Goal: Transaction & Acquisition: Purchase product/service

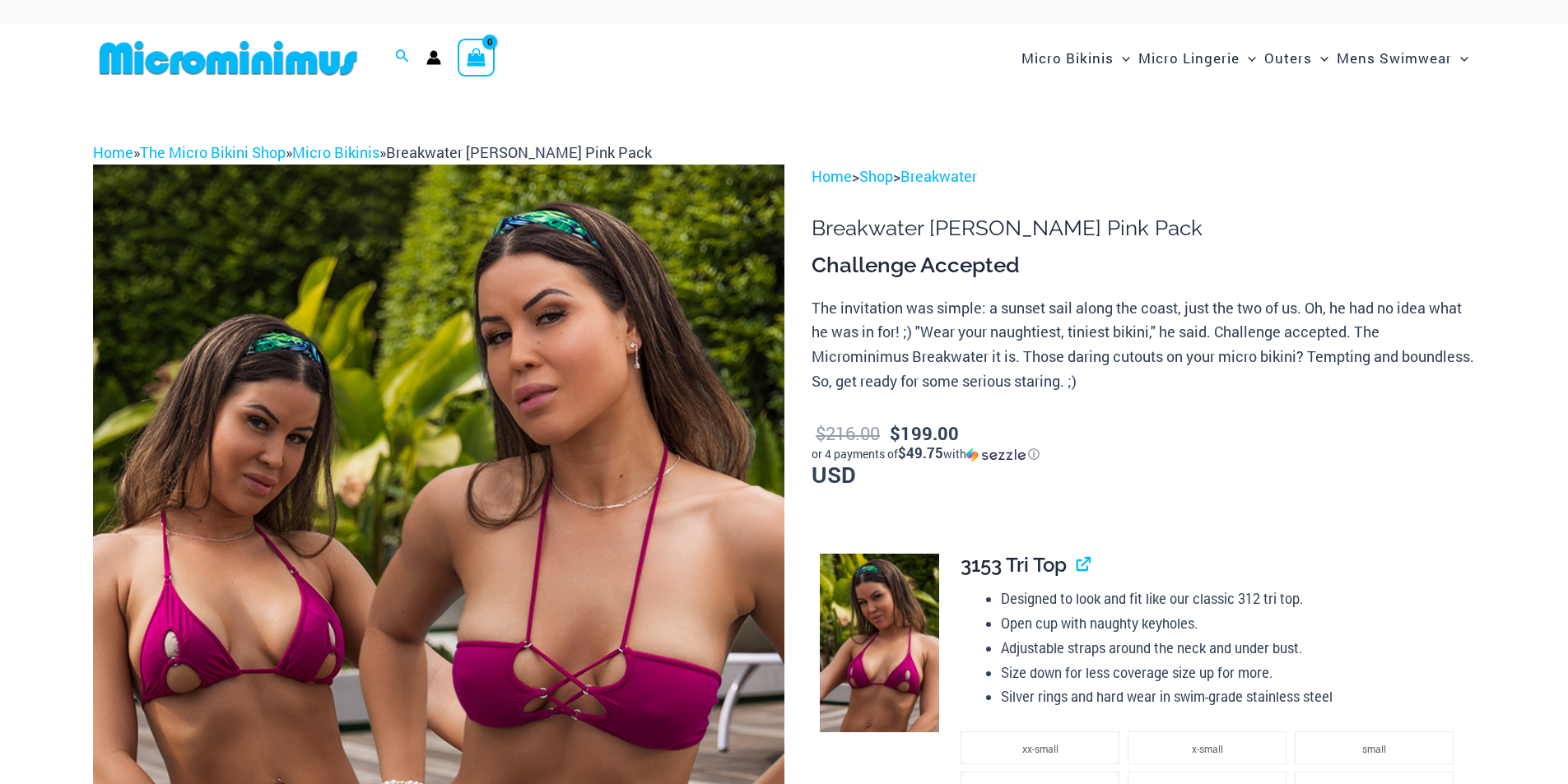
click at [10, 82] on div "Search for: Search Search No products in the cart. No products in the cart. Con…" at bounding box center [784, 58] width 1568 height 67
click at [160, 54] on img at bounding box center [229, 58] width 271 height 37
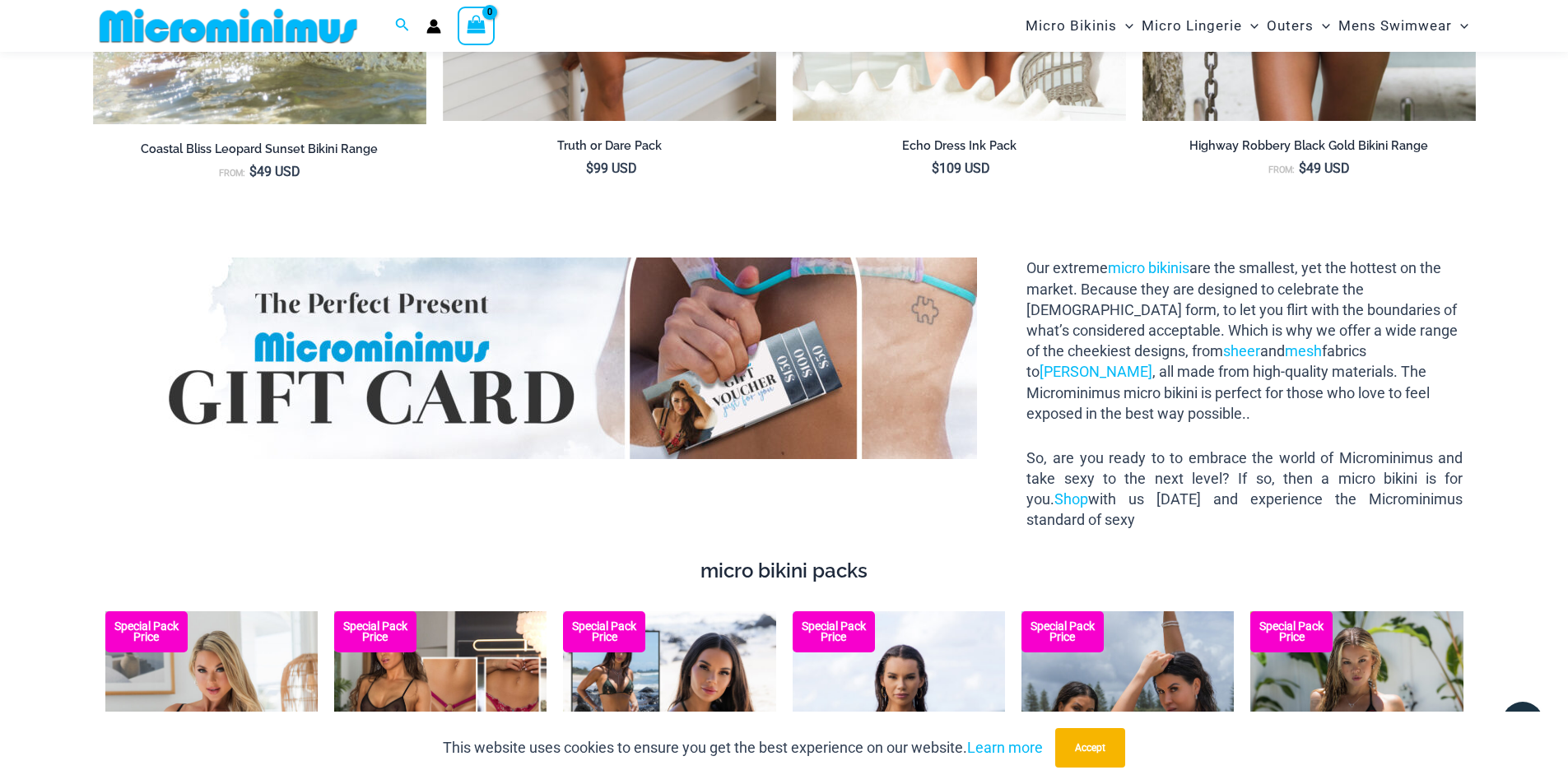
scroll to position [2947, 0]
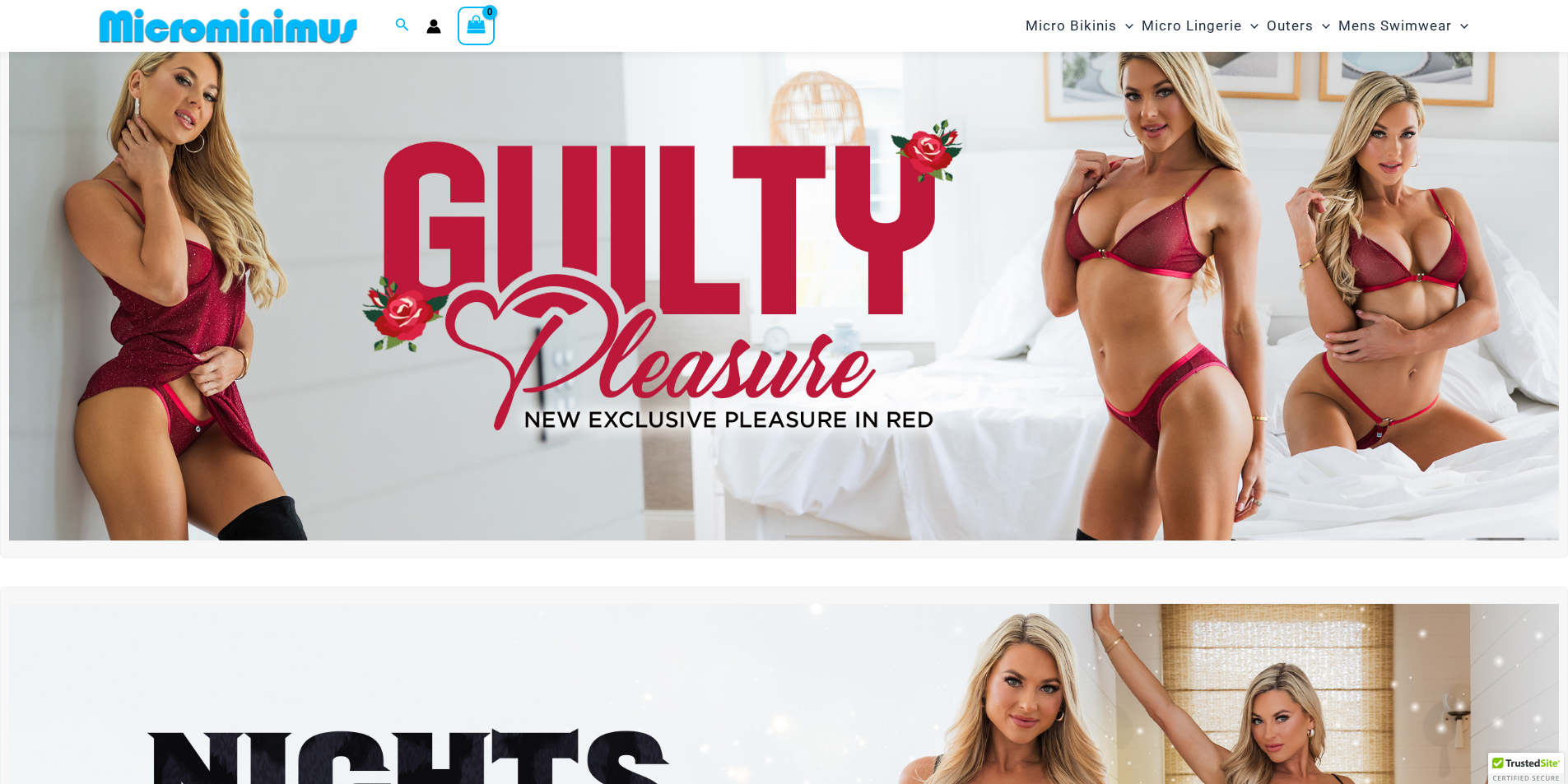
scroll to position [326, 0]
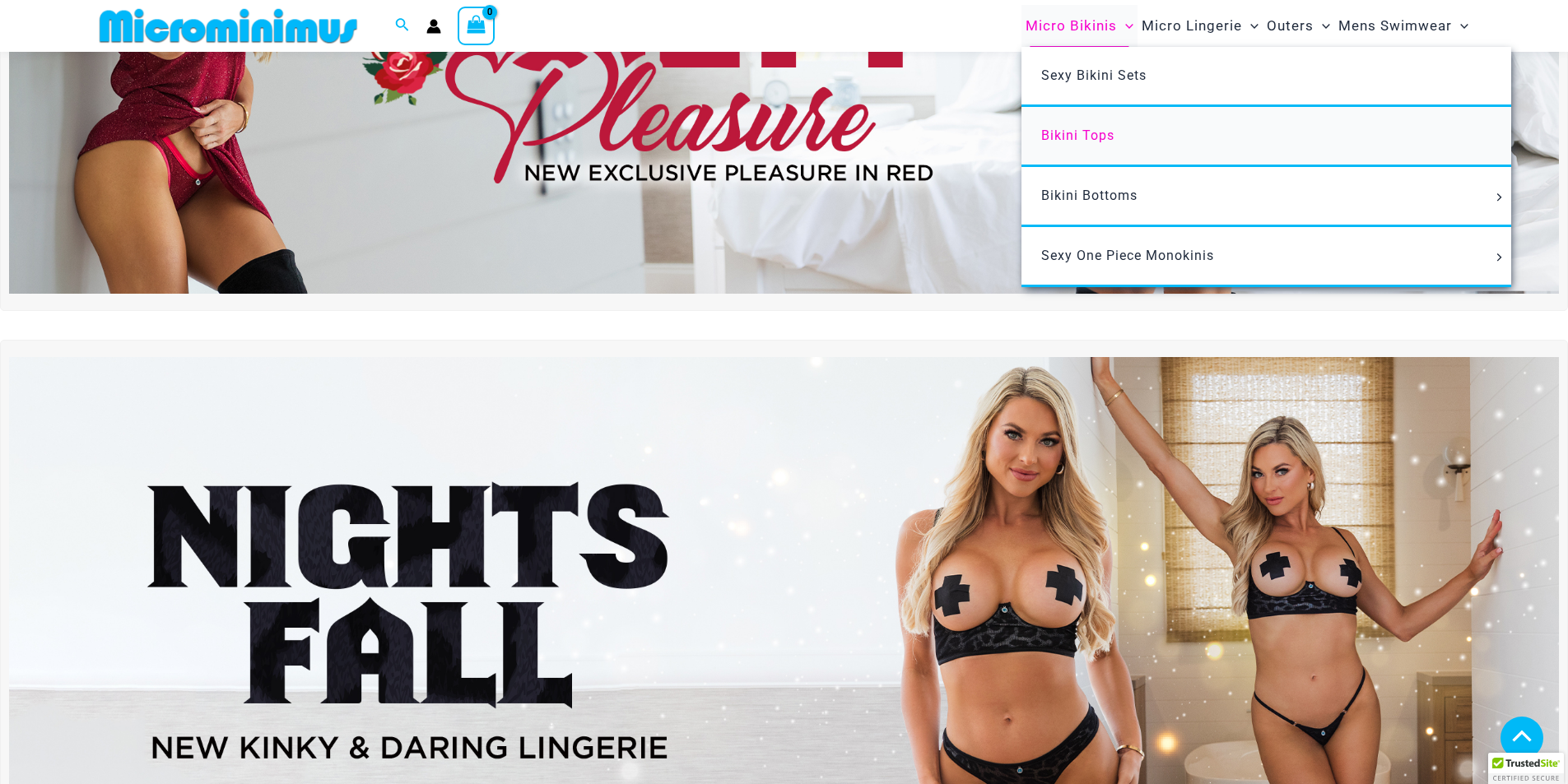
click at [1114, 130] on span "Bikini Tops" at bounding box center [1078, 135] width 74 height 16
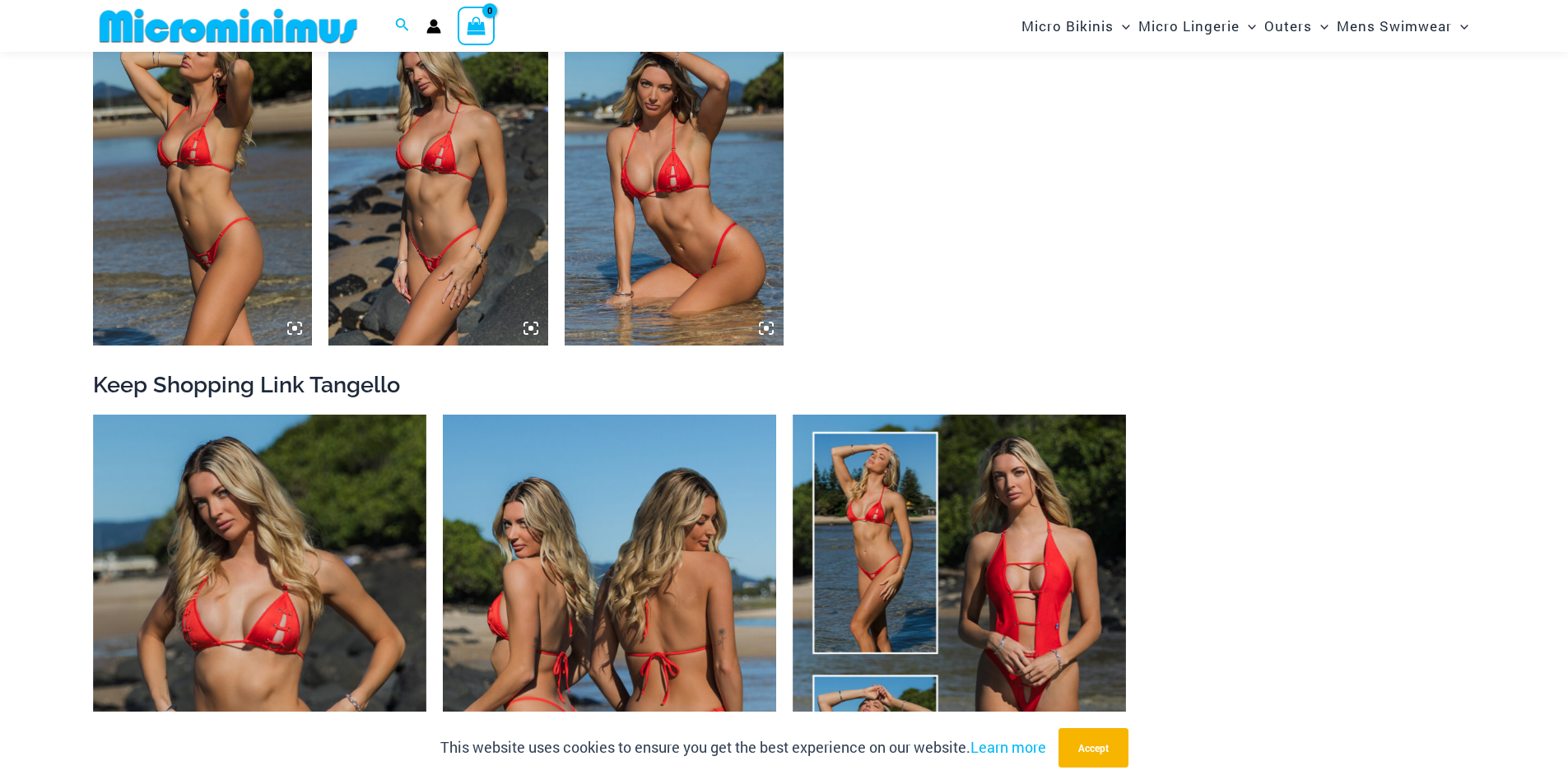
scroll to position [2124, 0]
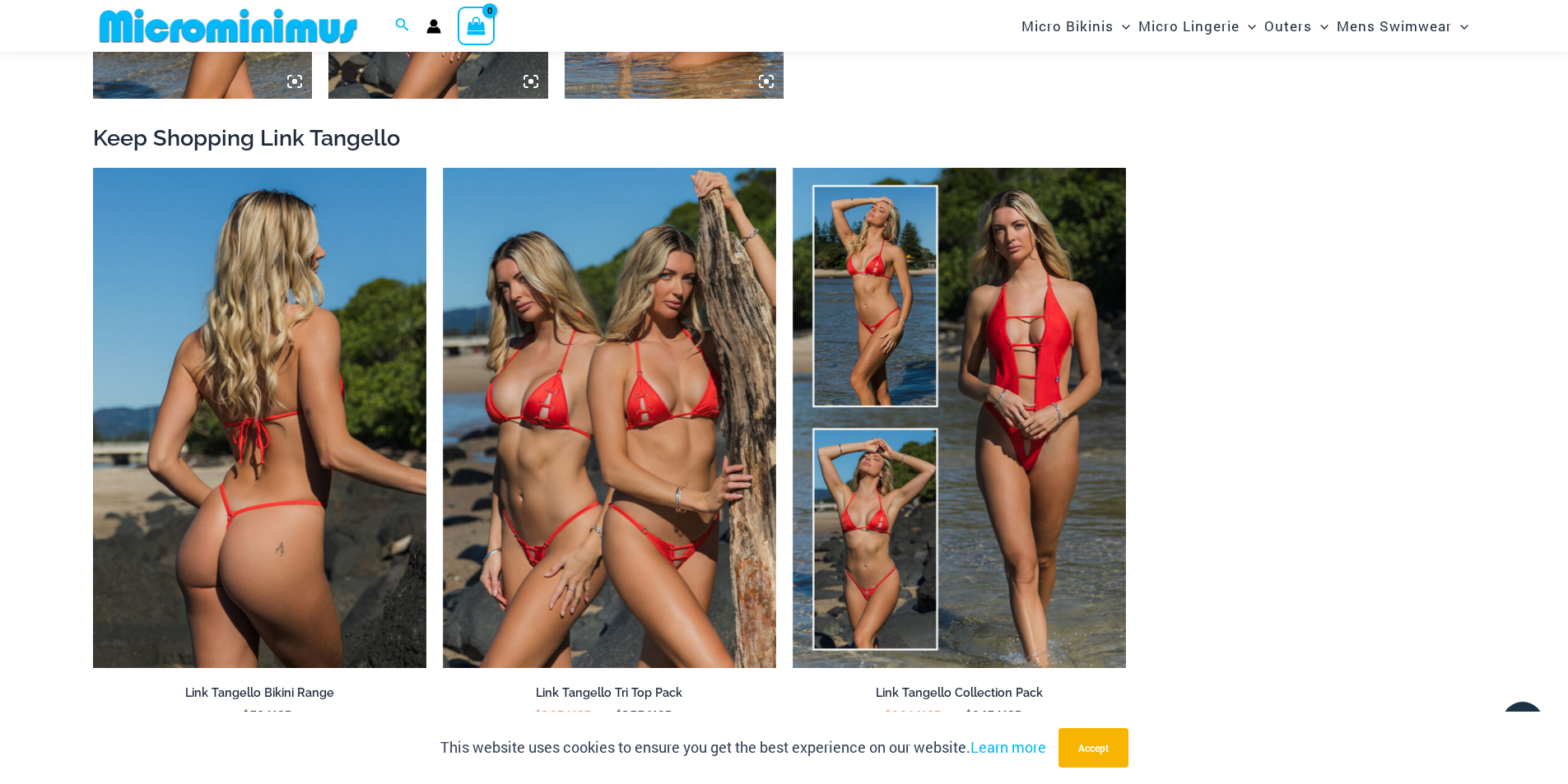
click at [164, 526] on img at bounding box center [260, 417] width 333 height 500
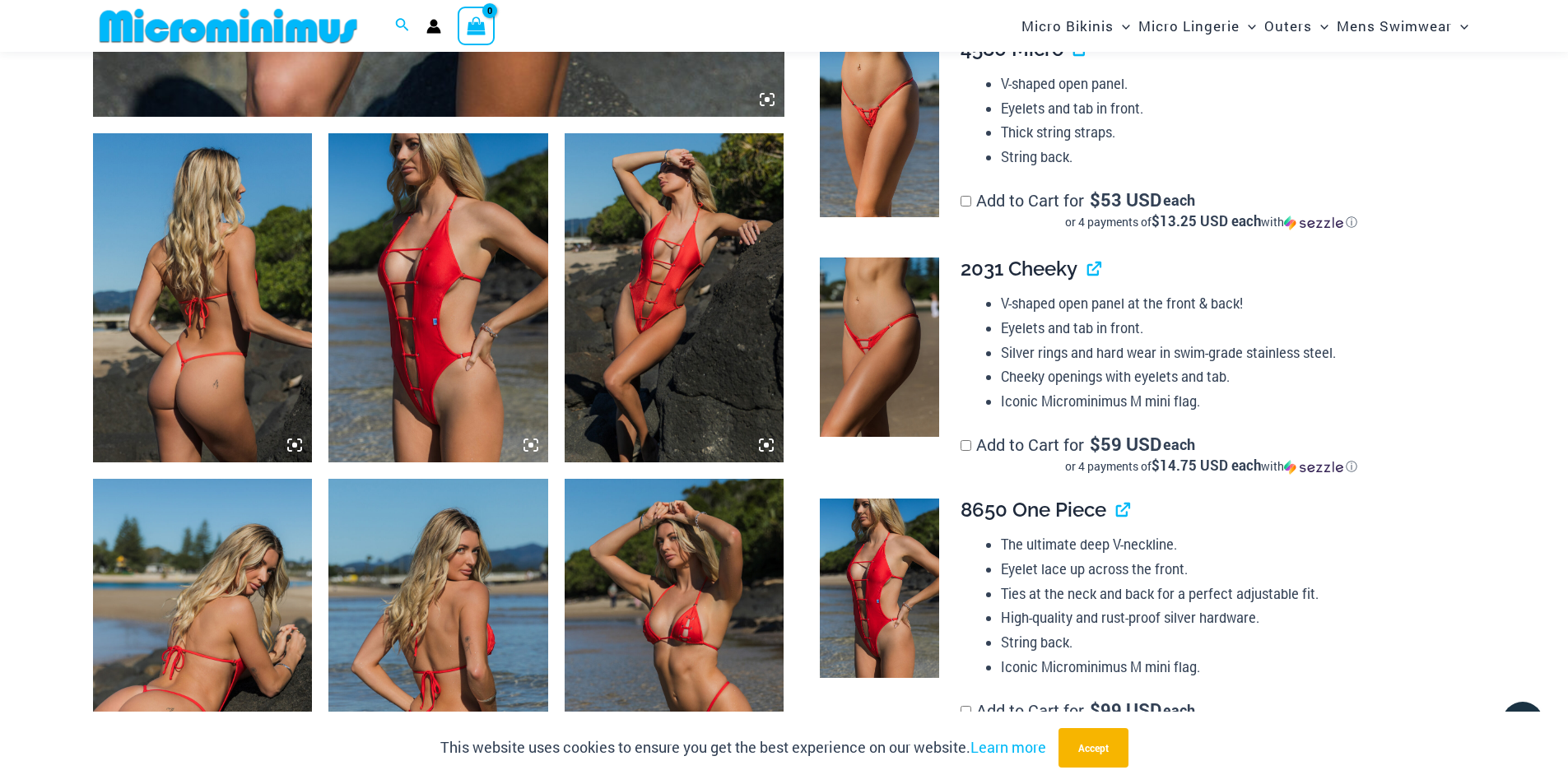
scroll to position [1316, 0]
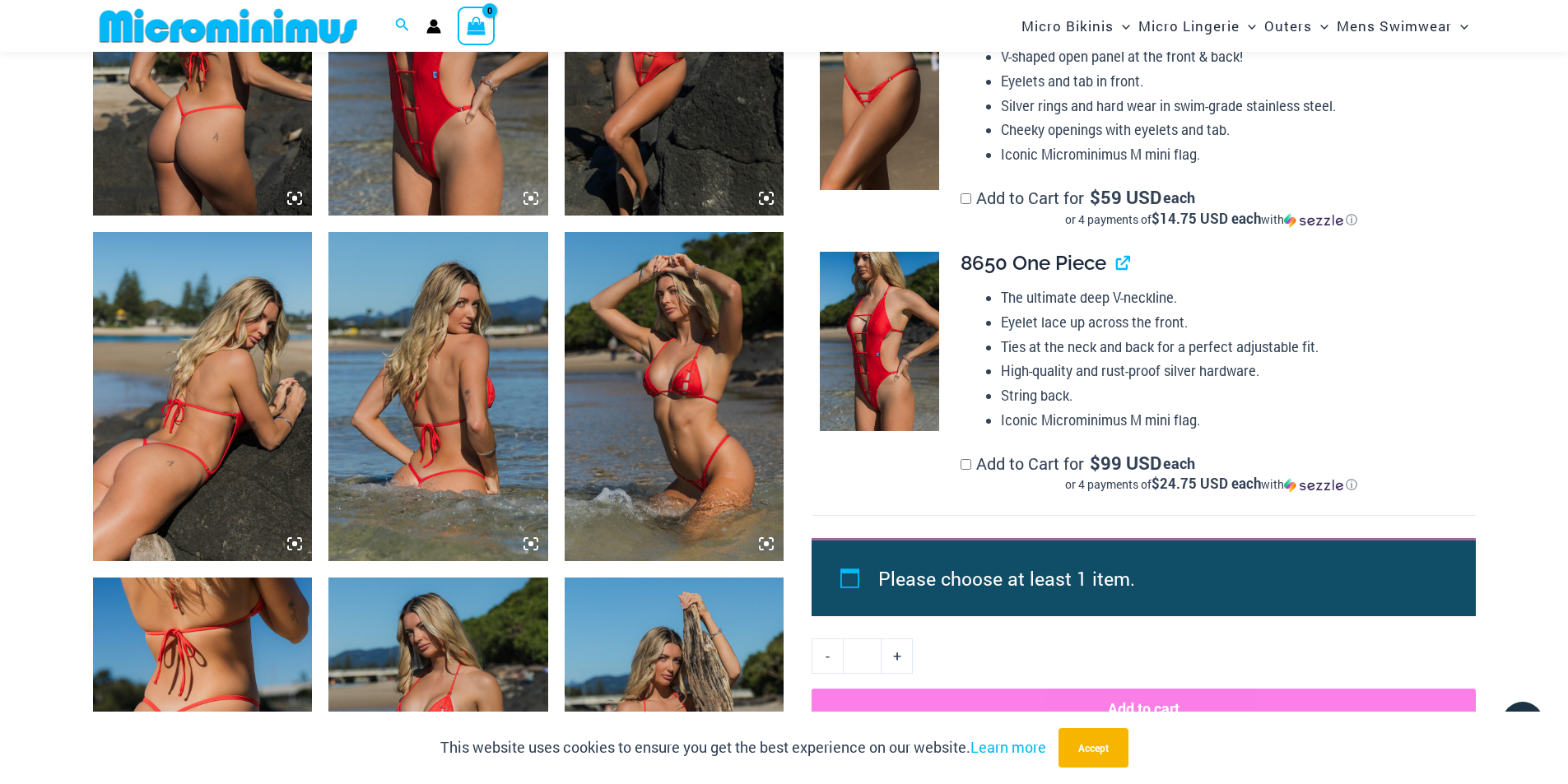
click at [173, 439] on img at bounding box center [203, 397] width 220 height 329
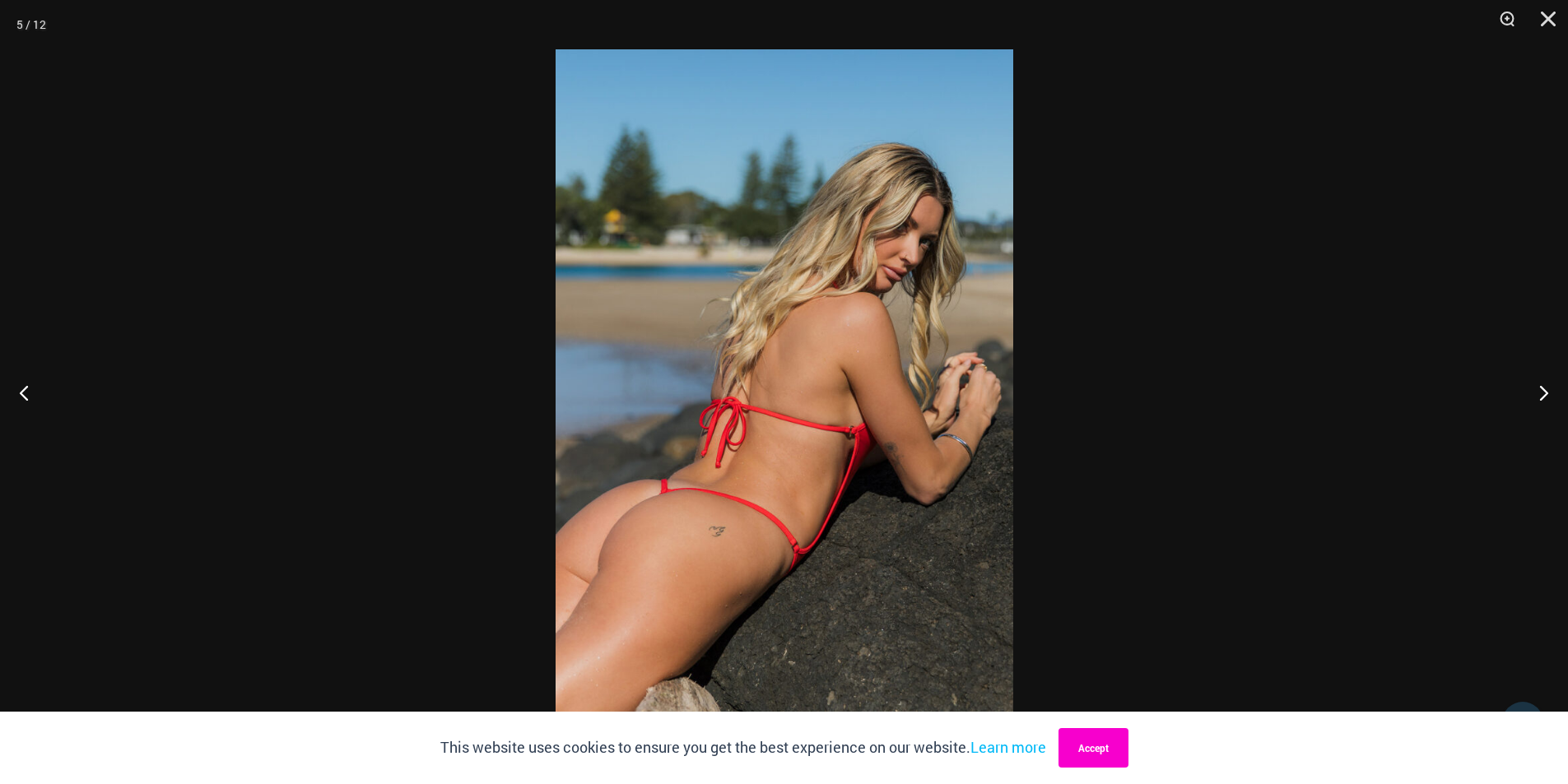
click at [1076, 753] on button "Accept" at bounding box center [1094, 748] width 70 height 40
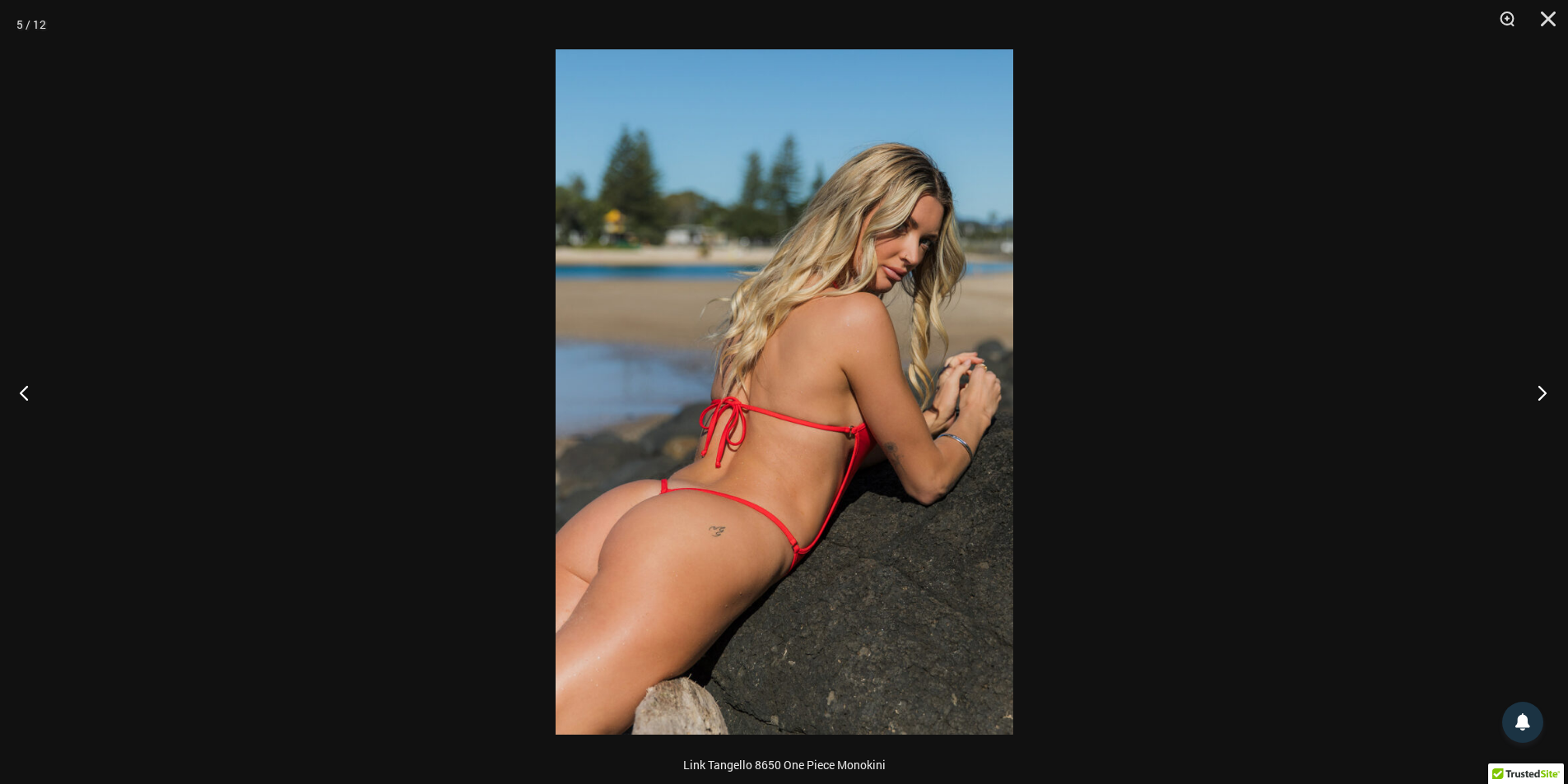
click at [1542, 393] on button "Next" at bounding box center [1537, 392] width 62 height 83
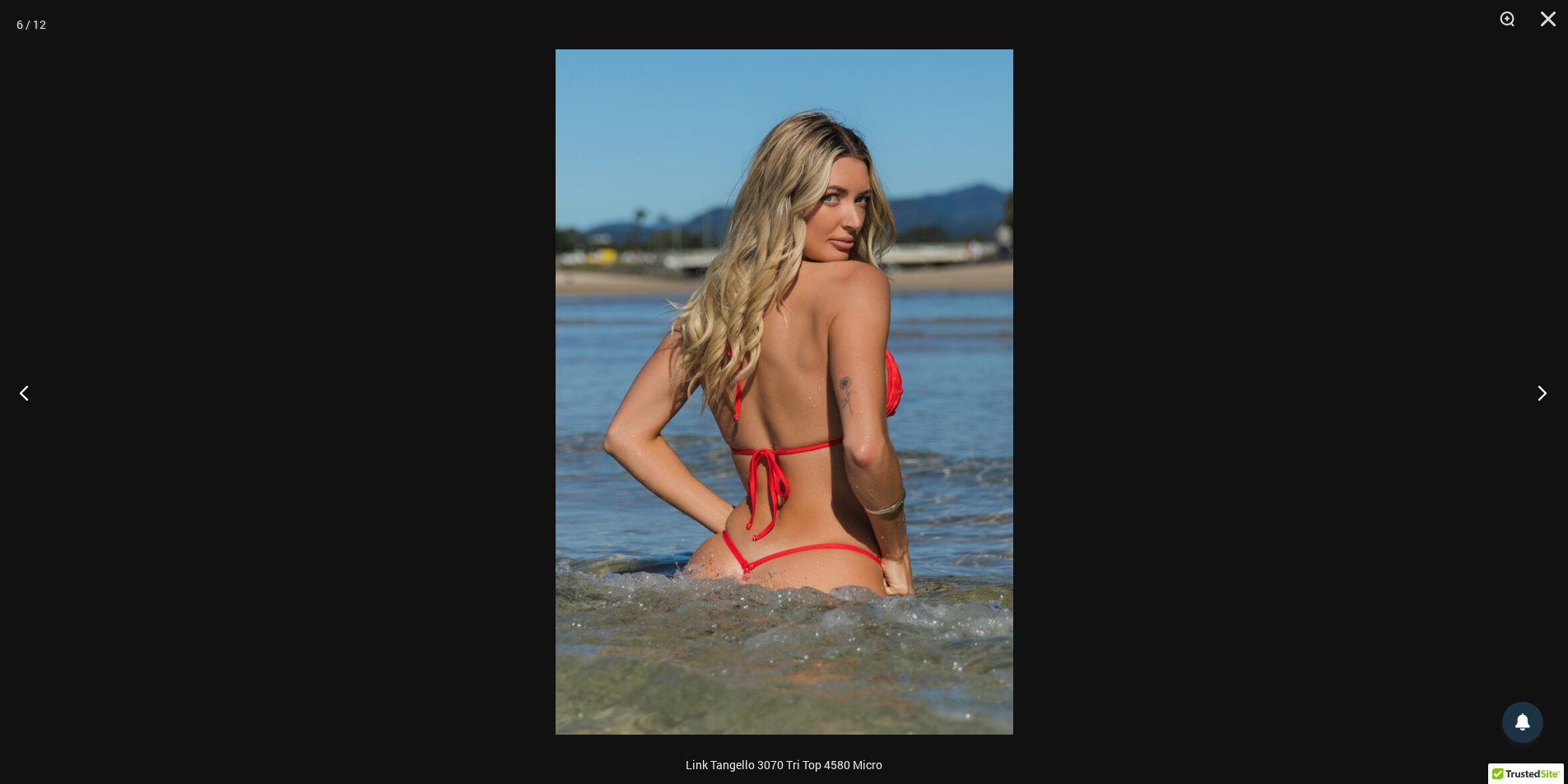
click at [1528, 385] on button "Next" at bounding box center [1537, 392] width 62 height 83
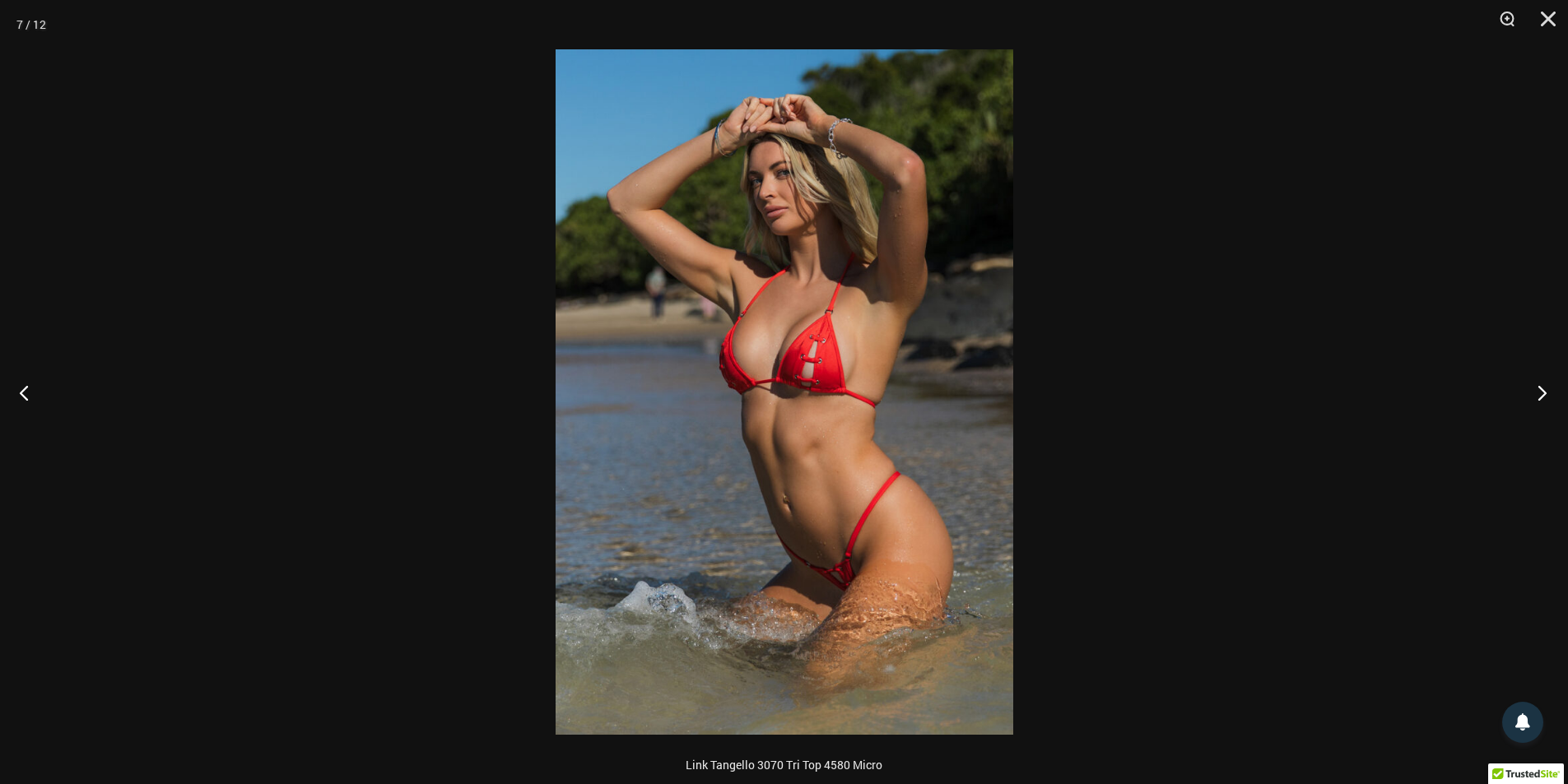
click at [1527, 385] on button "Next" at bounding box center [1537, 392] width 62 height 83
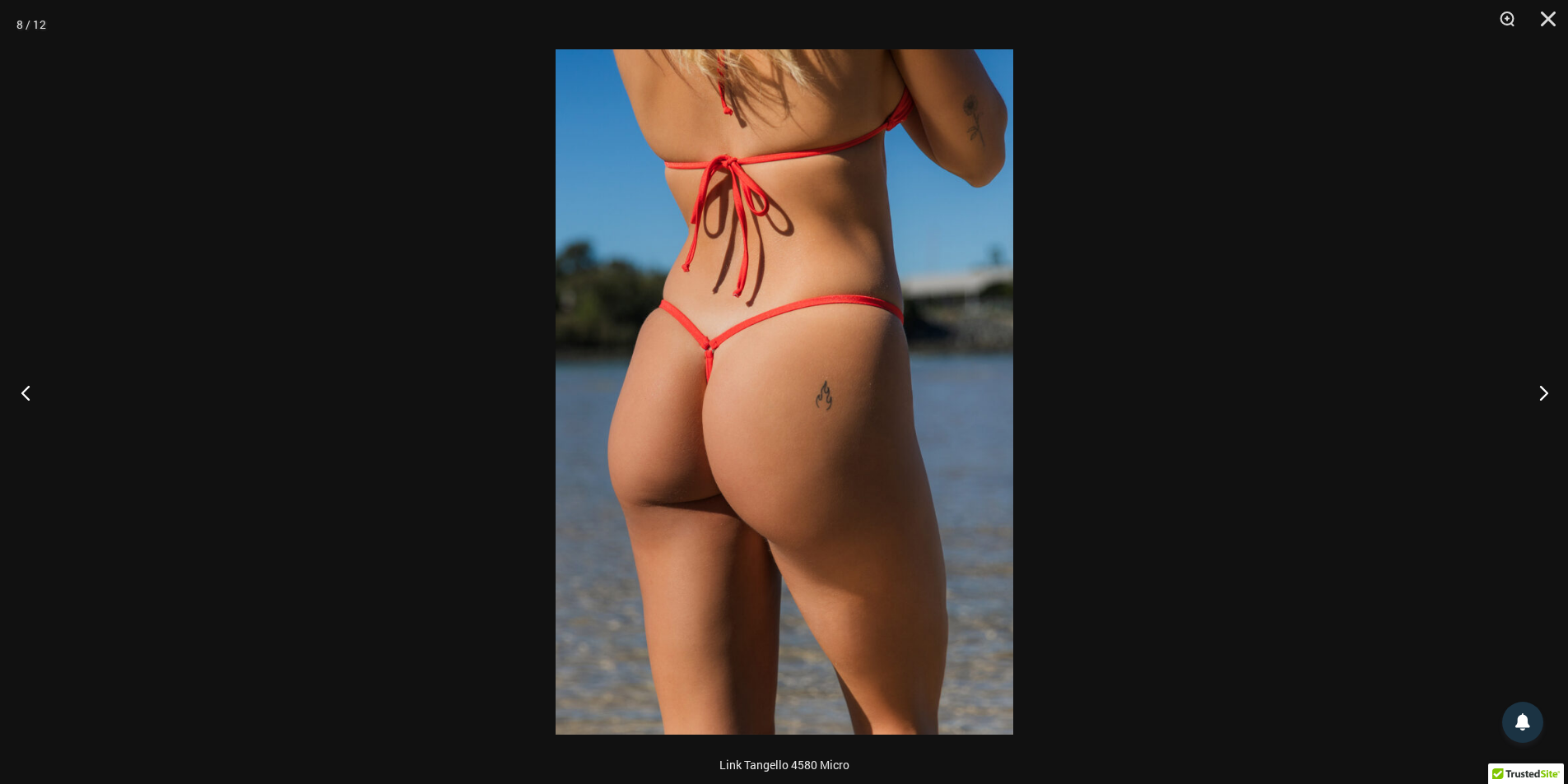
click at [30, 400] on button "Previous" at bounding box center [31, 392] width 62 height 83
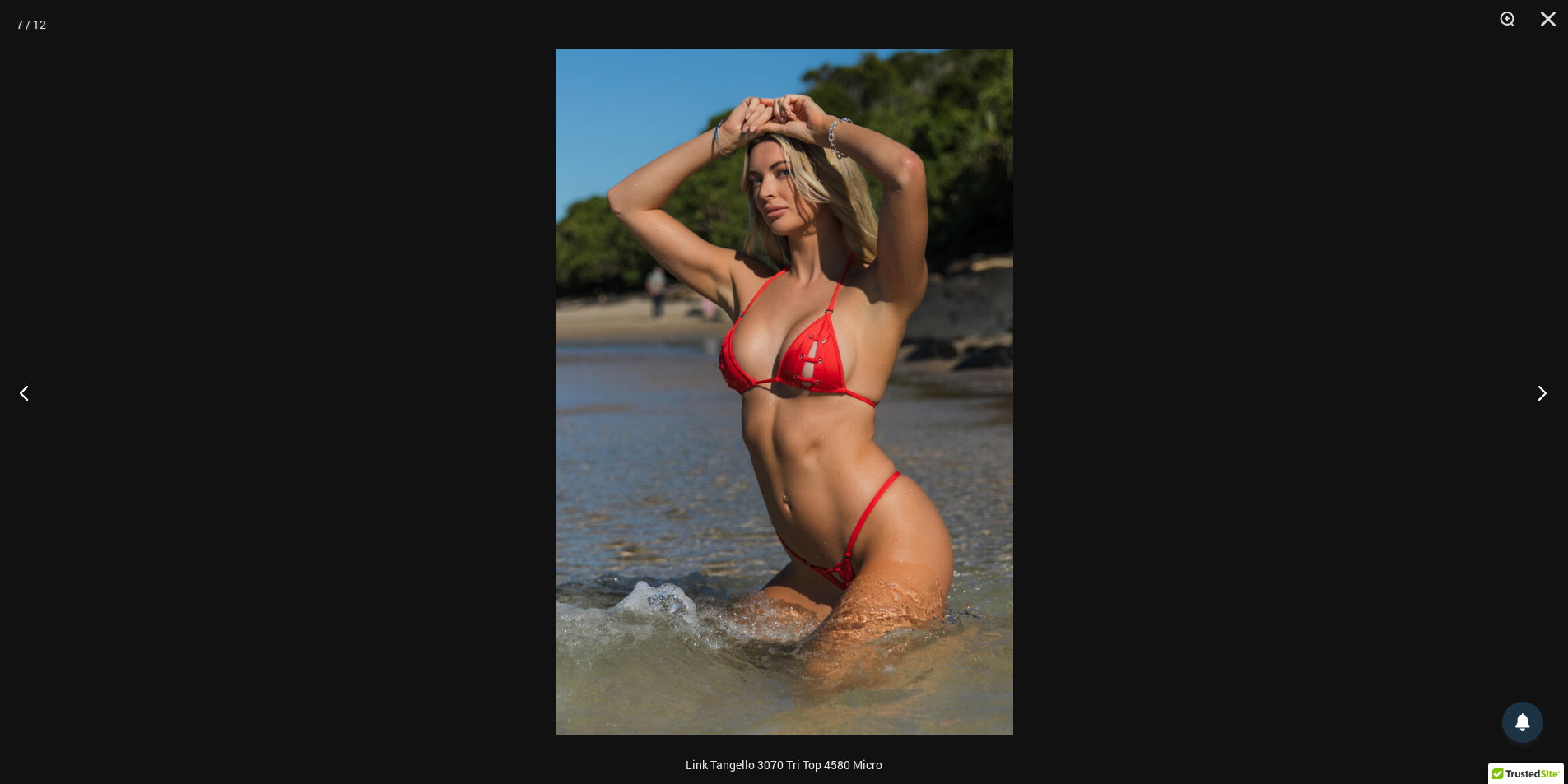
click at [1539, 396] on button "Next" at bounding box center [1537, 392] width 62 height 83
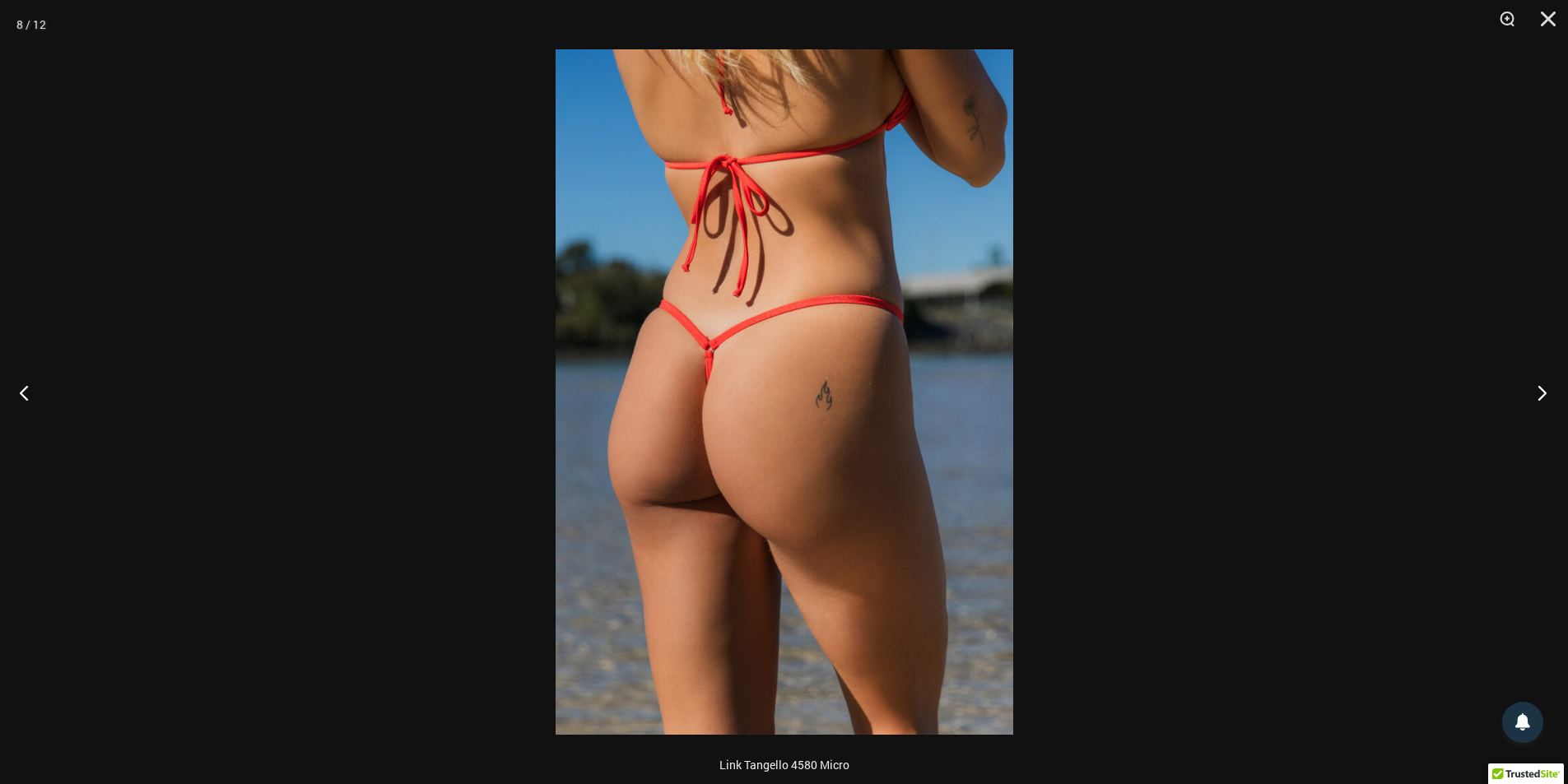
click at [1535, 386] on button "Next" at bounding box center [1537, 392] width 62 height 83
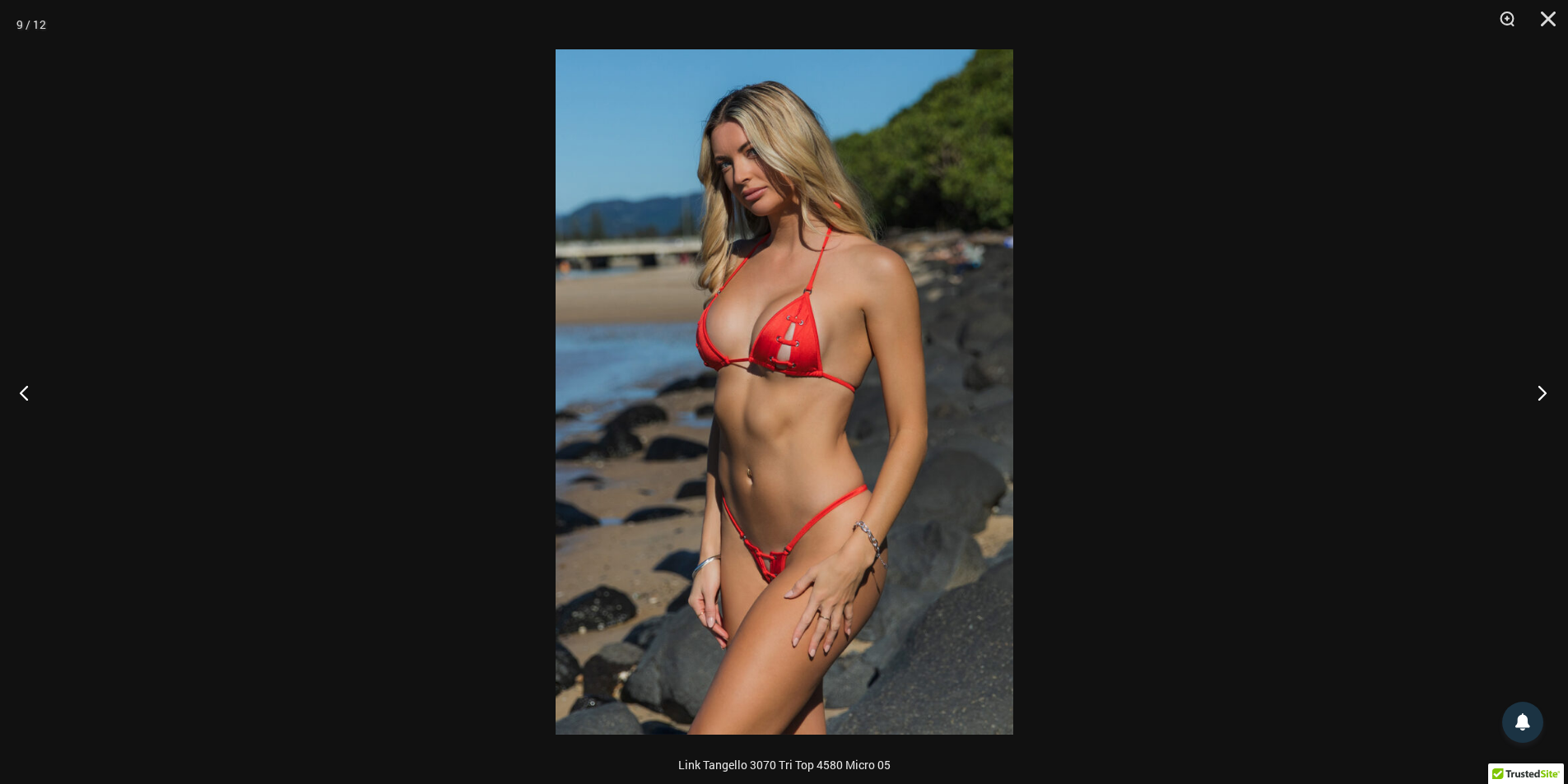
click at [1550, 400] on button "Next" at bounding box center [1537, 392] width 62 height 83
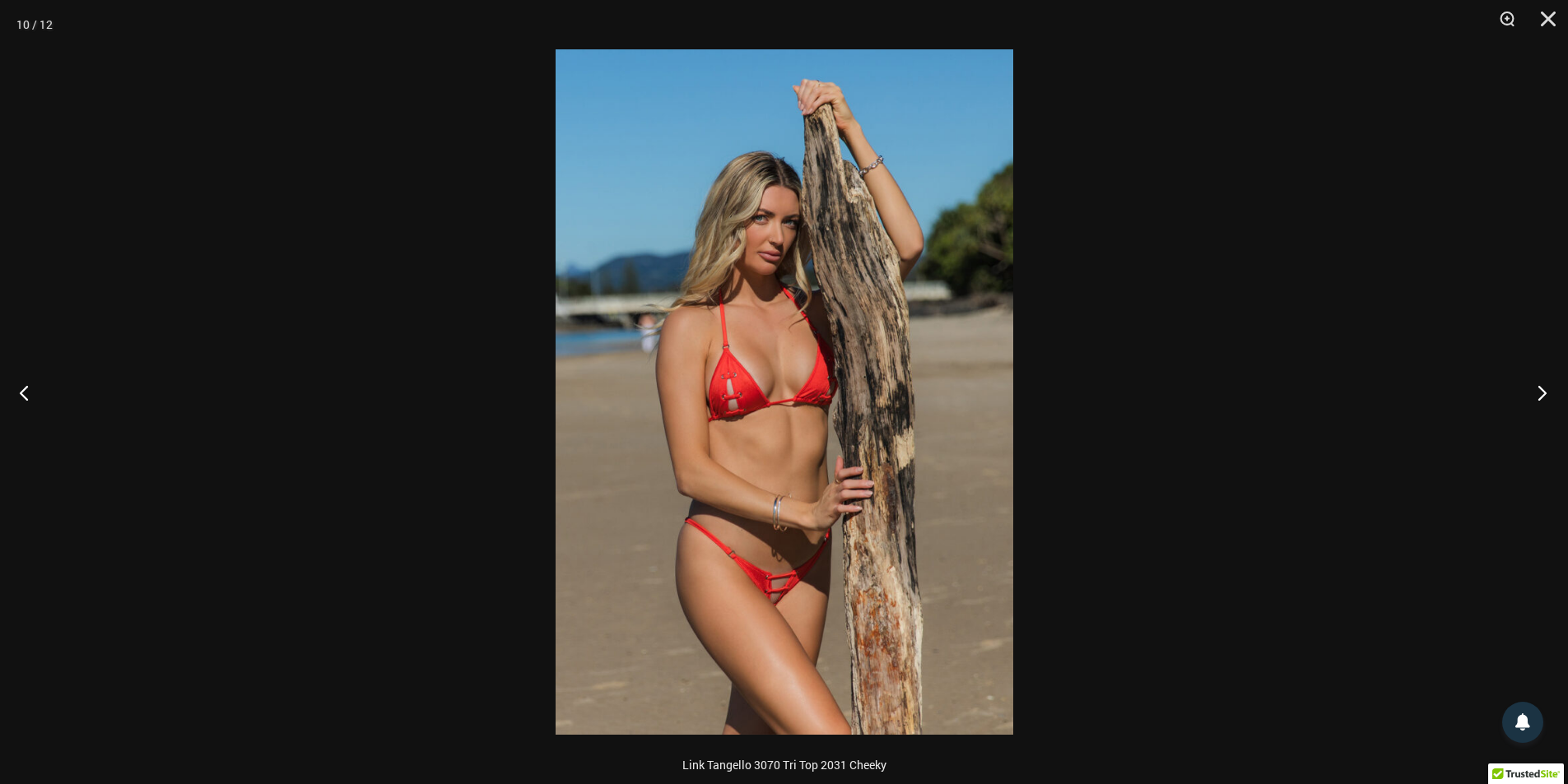
click at [1547, 398] on button "Next" at bounding box center [1537, 392] width 62 height 83
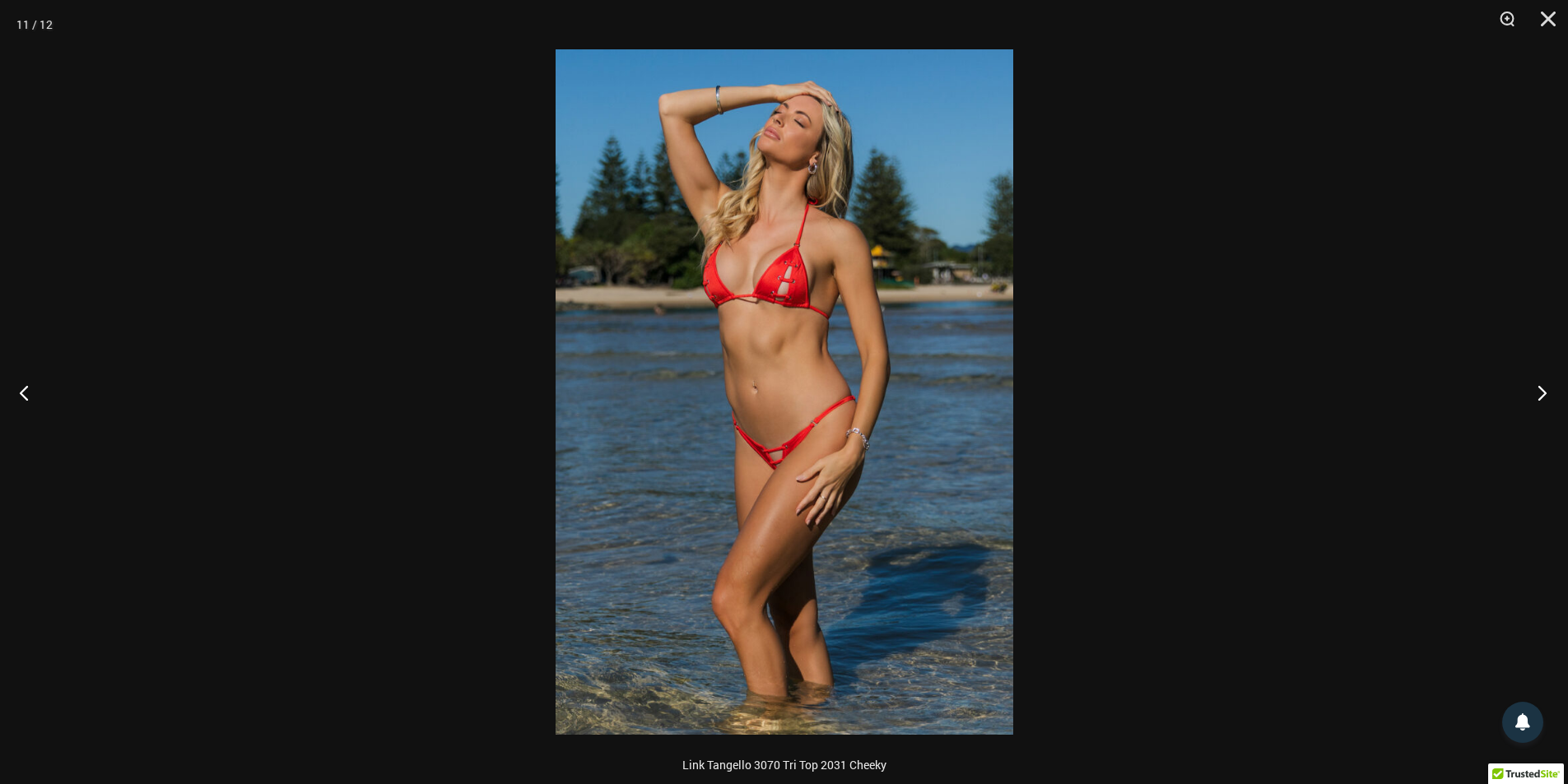
click at [1538, 408] on button "Next" at bounding box center [1537, 392] width 62 height 83
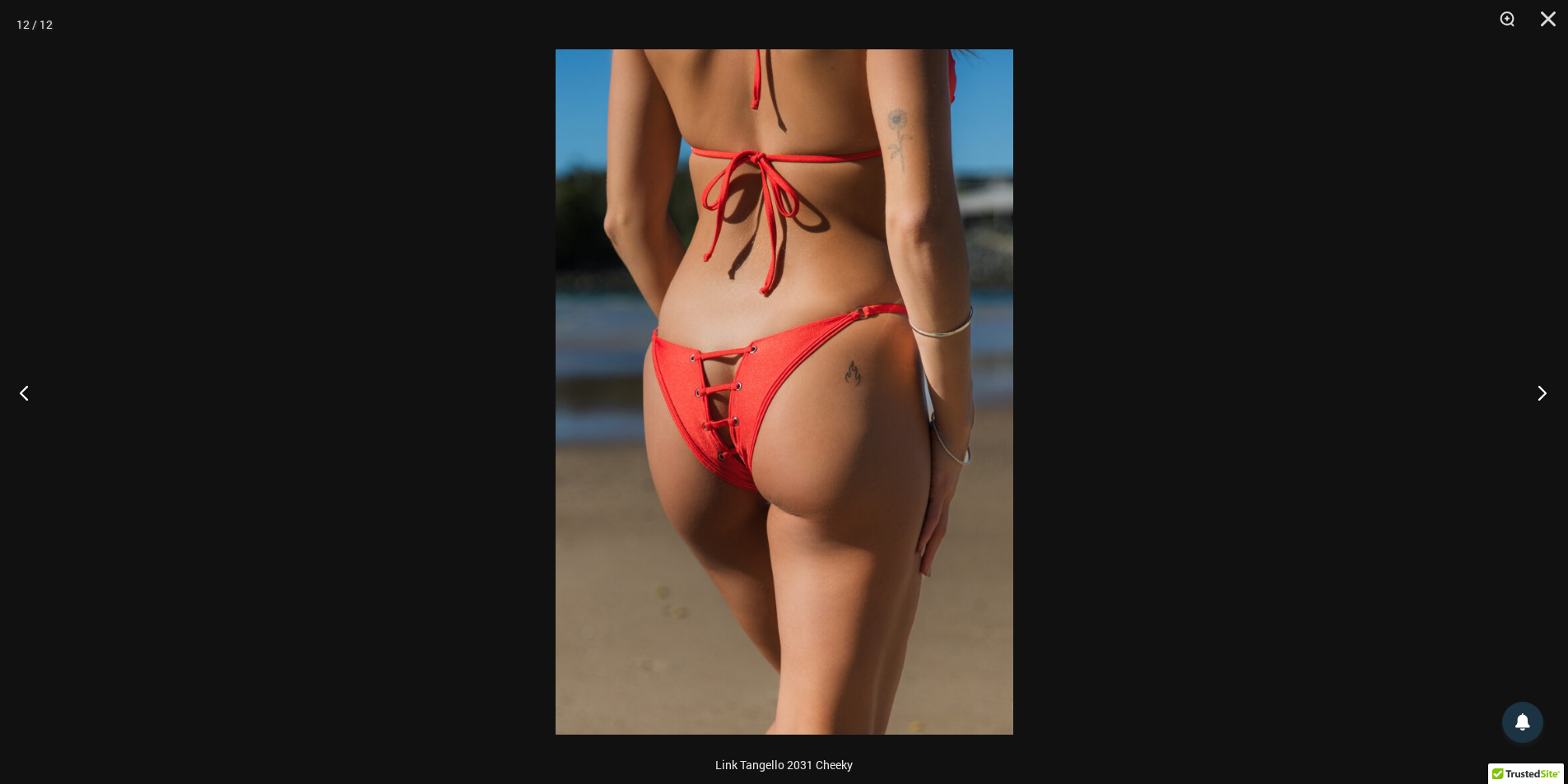
click at [1544, 388] on button "Next" at bounding box center [1537, 392] width 62 height 83
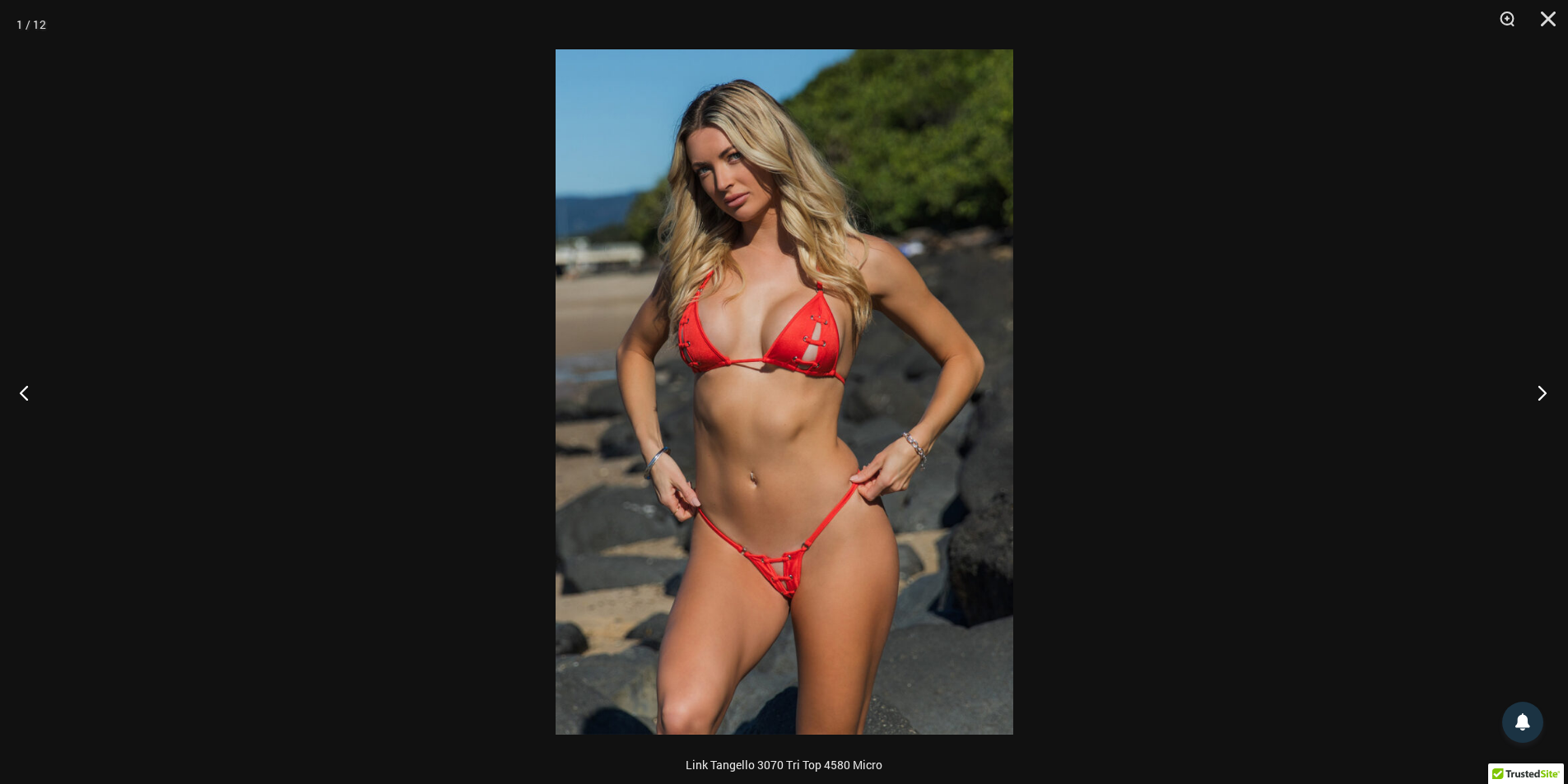
click at [1543, 394] on button "Next" at bounding box center [1537, 392] width 62 height 83
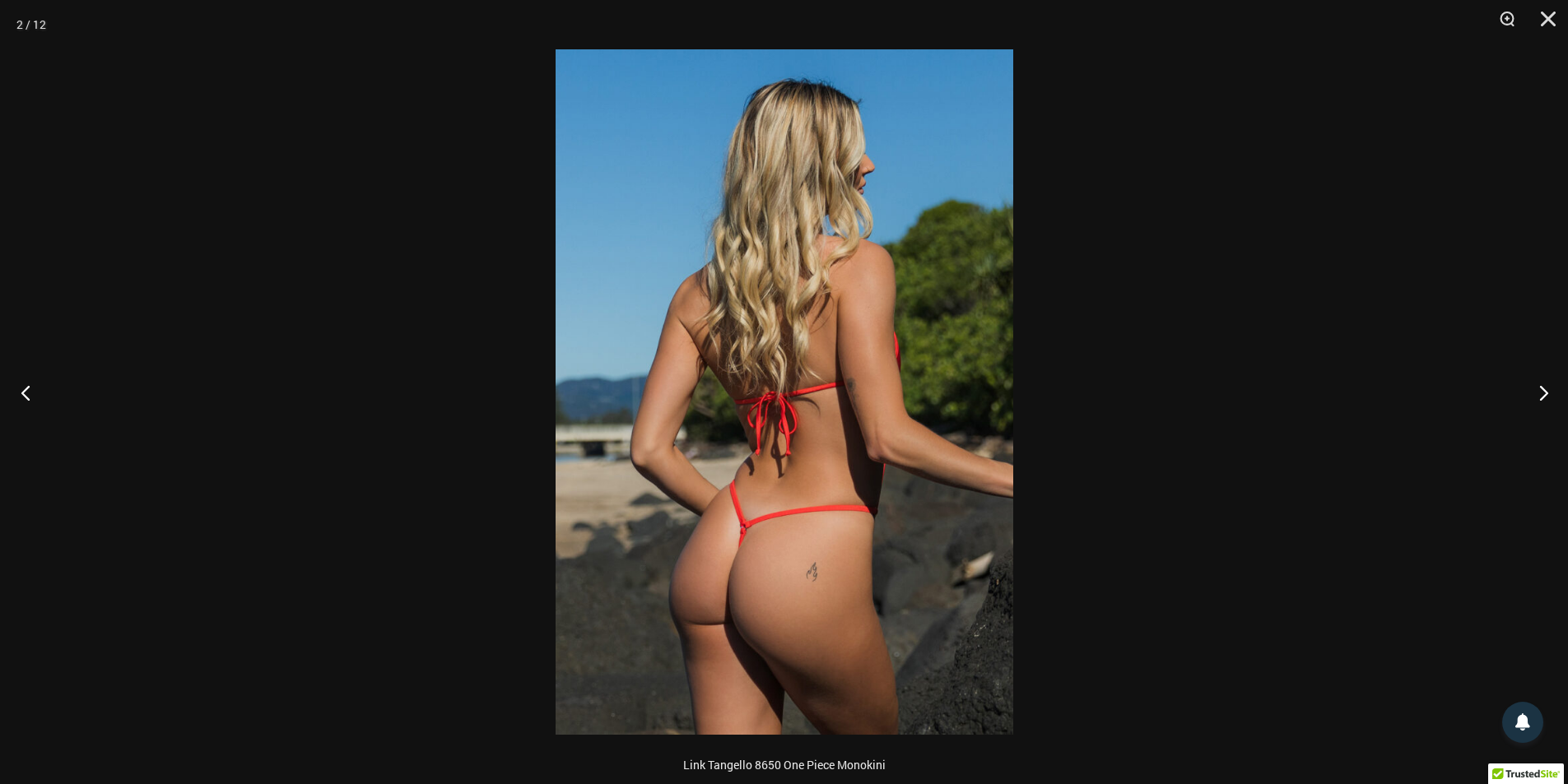
click at [1, 402] on button "Previous" at bounding box center [31, 392] width 62 height 83
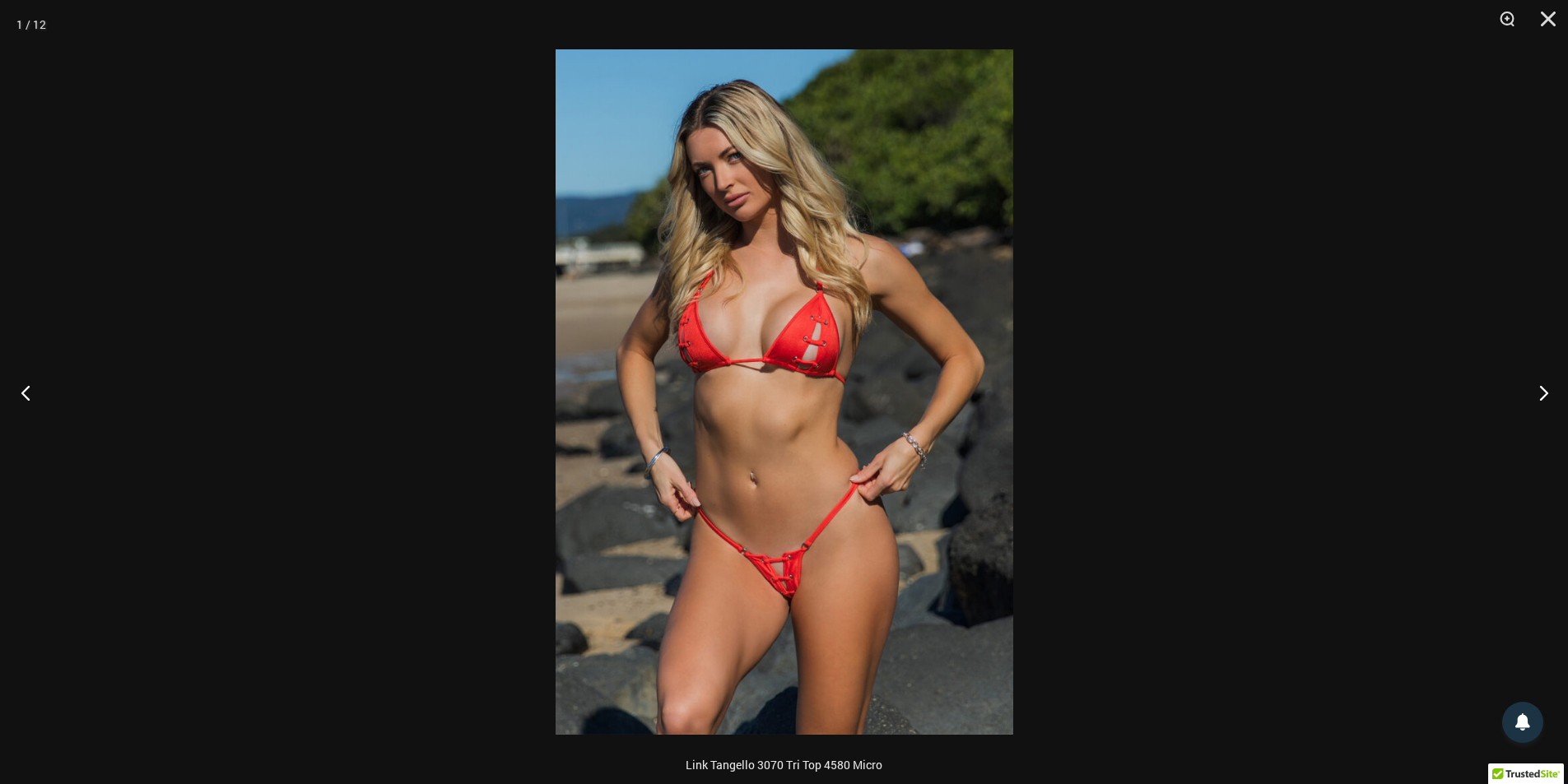
click at [2, 394] on button "Previous" at bounding box center [31, 392] width 62 height 83
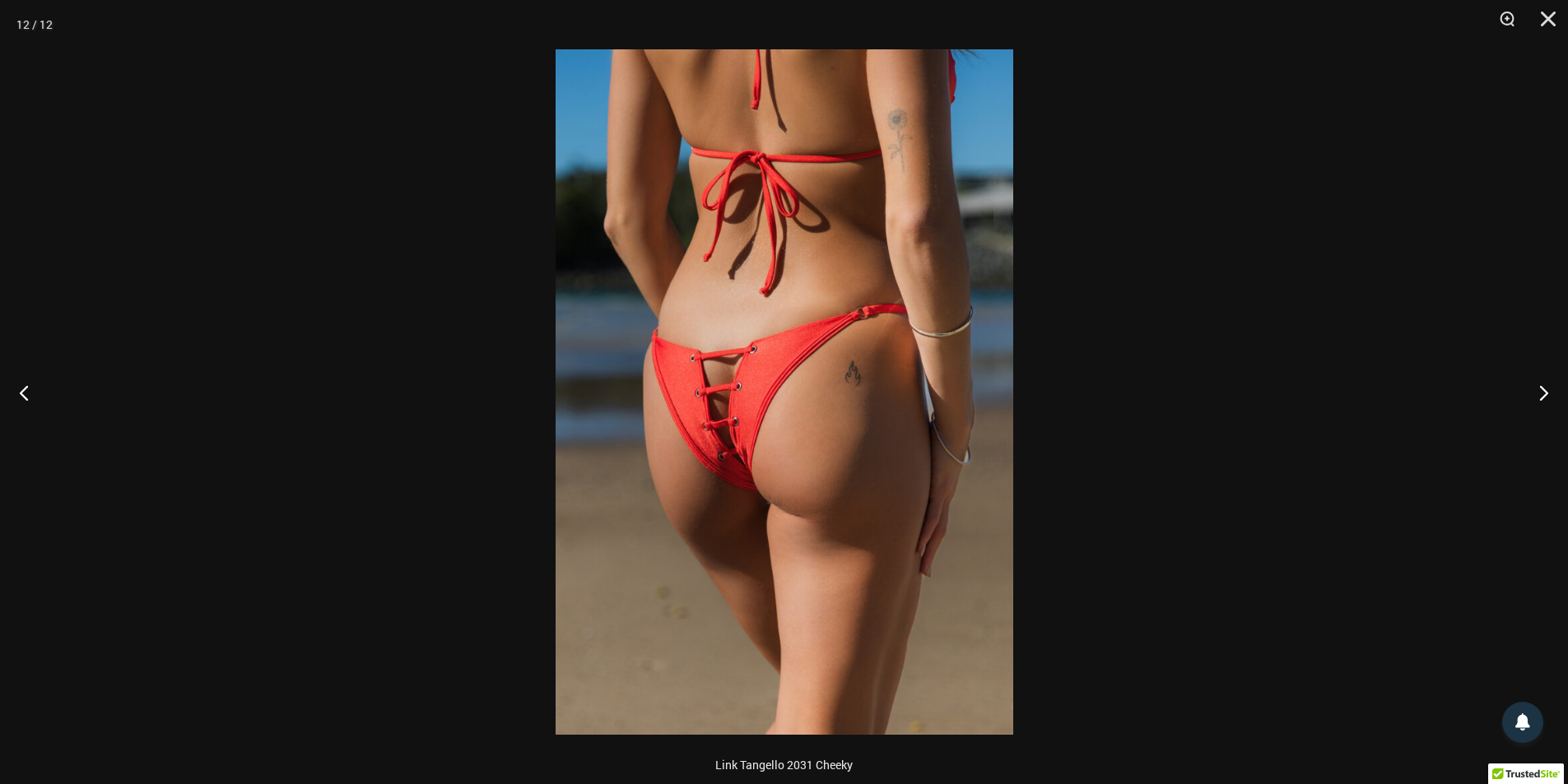
click at [316, 186] on div at bounding box center [784, 392] width 1568 height 784
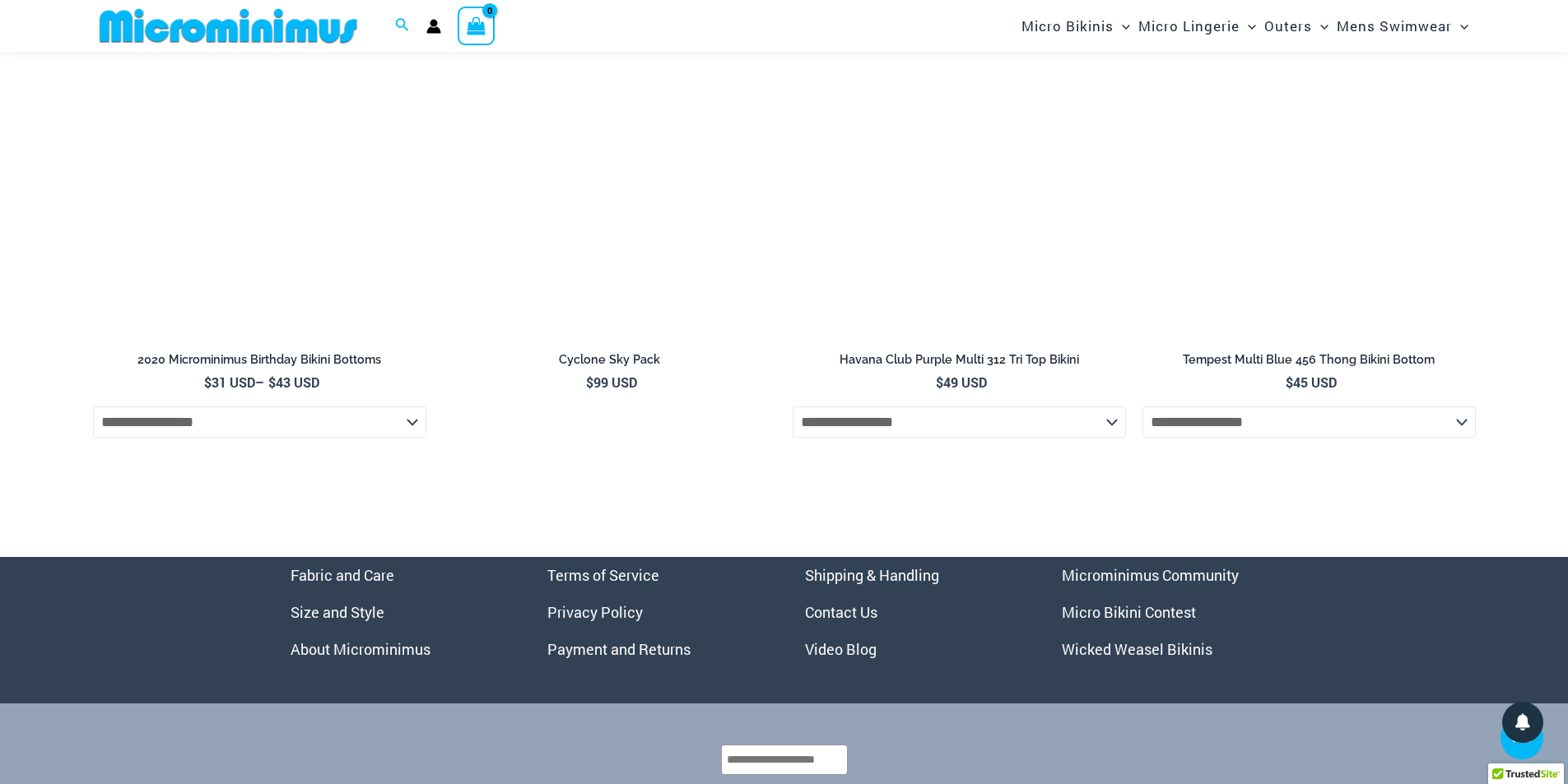
scroll to position [6006, 0]
